Goal: Task Accomplishment & Management: Complete application form

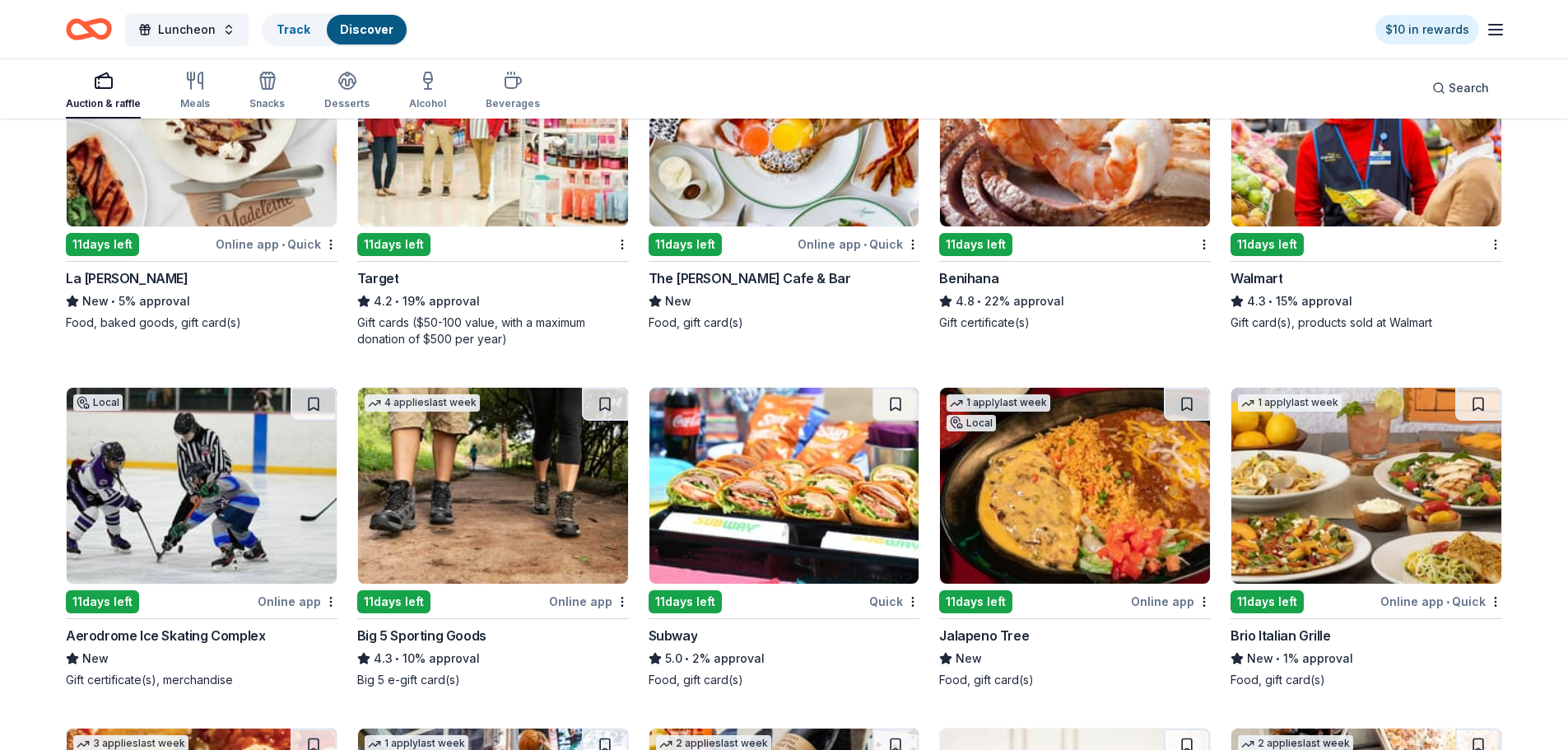
scroll to position [9714, 0]
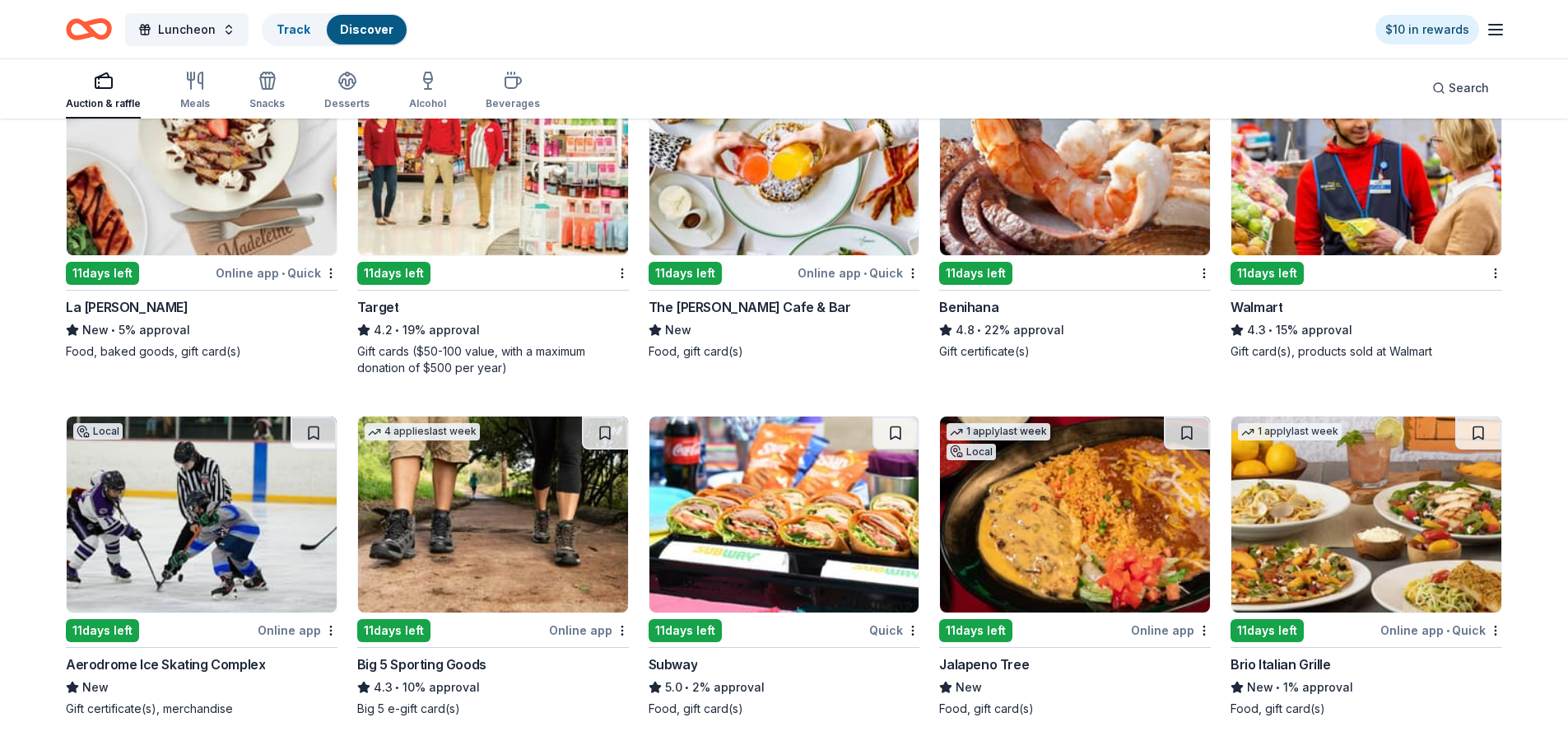
click at [1084, 254] on img at bounding box center [1075, 158] width 270 height 196
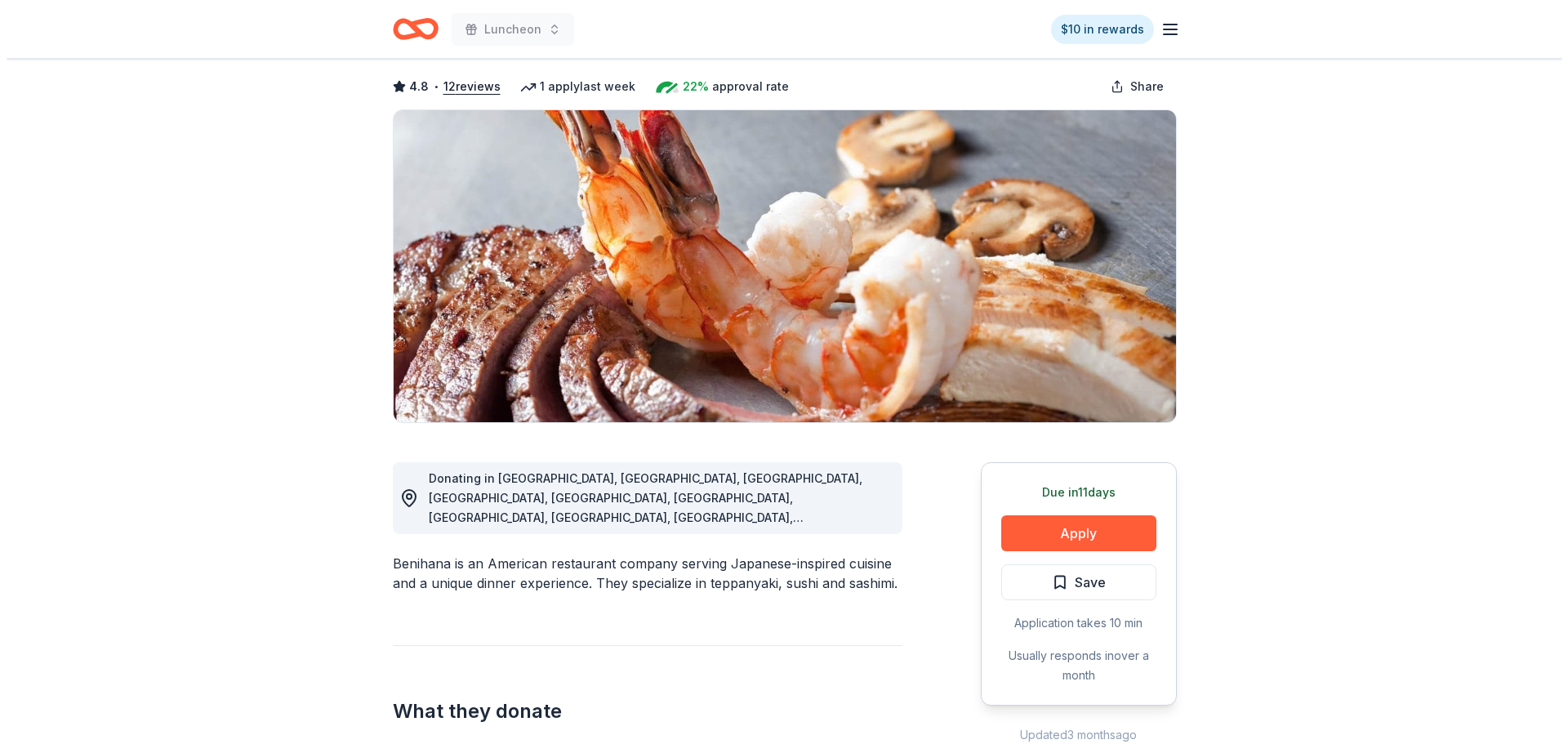
scroll to position [245, 0]
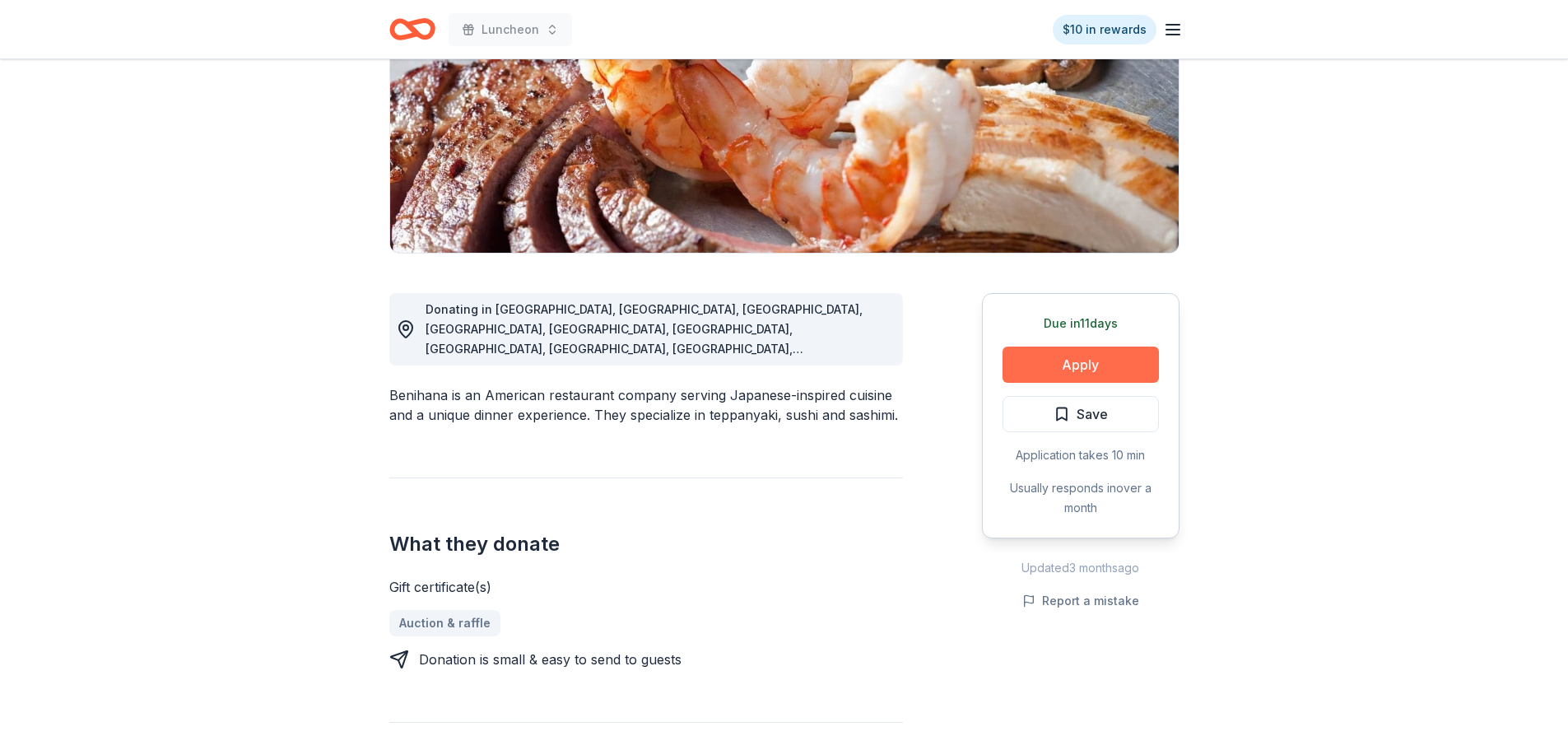
click at [1134, 374] on button "Apply" at bounding box center [1081, 365] width 157 height 37
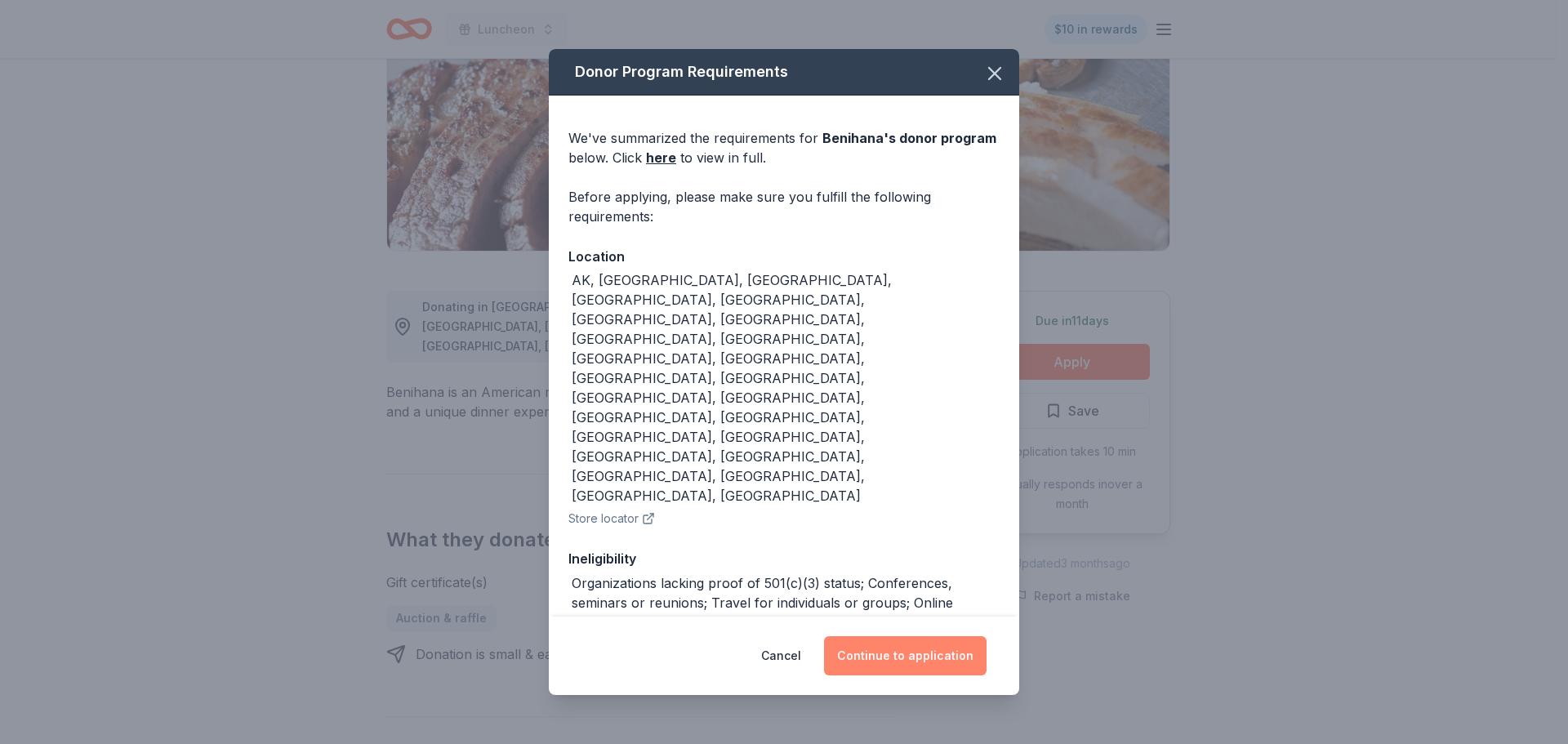
click at [893, 637] on button "Continue to application" at bounding box center [905, 656] width 162 height 39
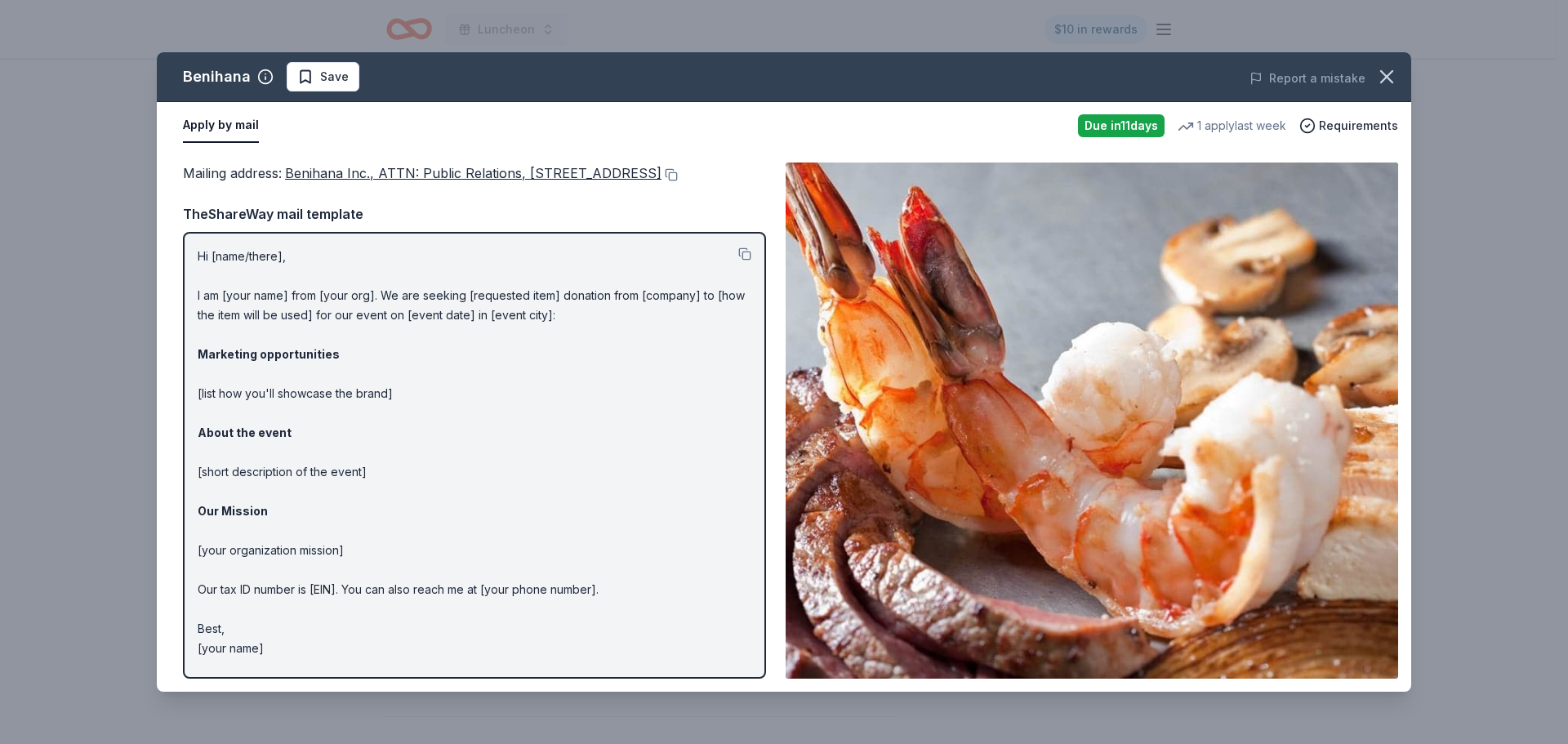
scroll to position [15, 0]
click at [407, 183] on div "Mailing address : Benihana Inc., ATTN: Public Relations, [STREET_ADDRESS]" at bounding box center [474, 172] width 583 height 21
